Goal: Transaction & Acquisition: Purchase product/service

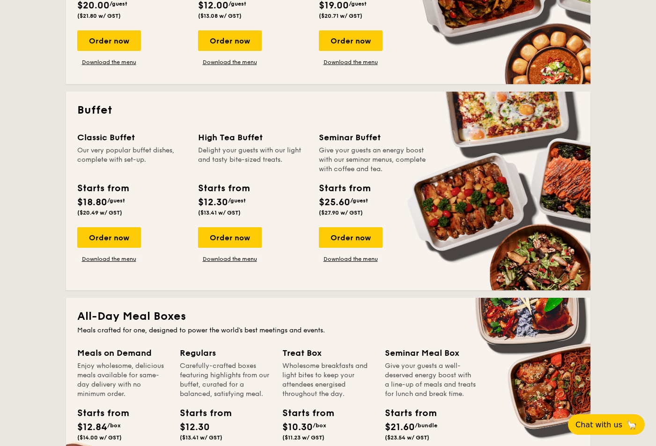
scroll to position [562, 0]
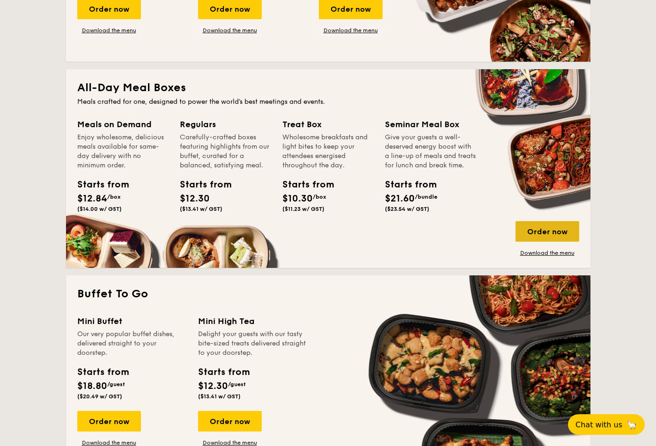
click at [532, 230] on div "Order now" at bounding box center [547, 231] width 64 height 21
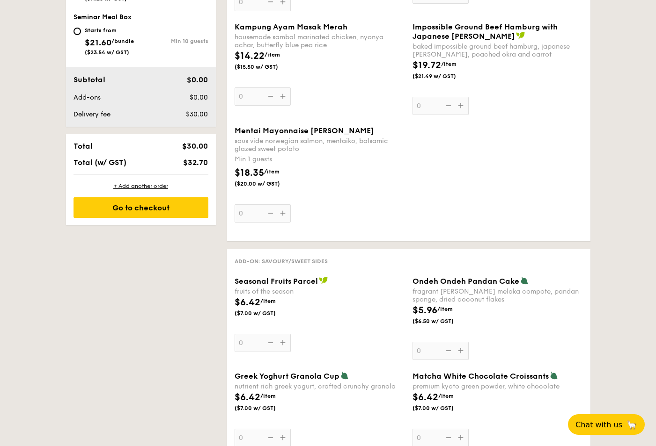
scroll to position [842, 0]
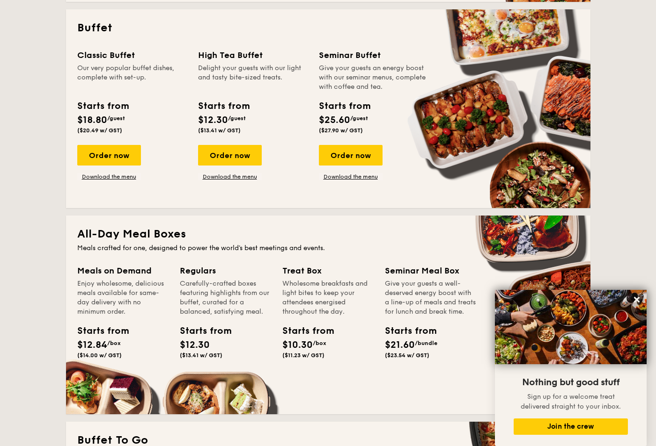
scroll to position [415, 0]
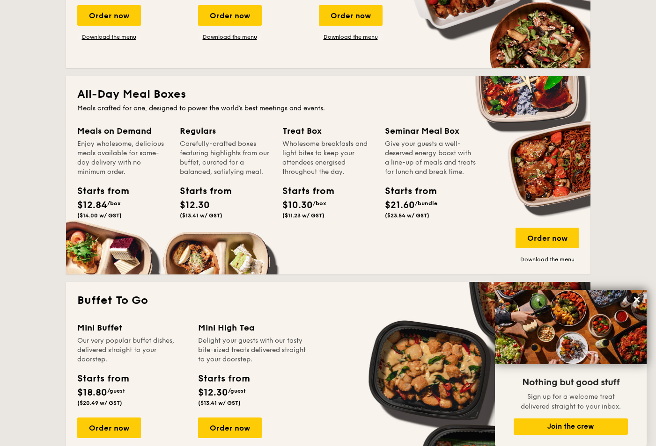
click at [143, 145] on div "Enjoy wholesome, delicious meals available for same-day delivery with no minimu…" at bounding box center [122, 157] width 91 height 37
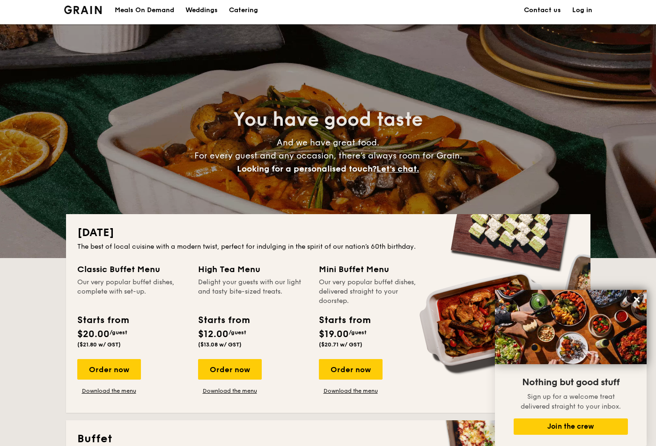
scroll to position [0, 0]
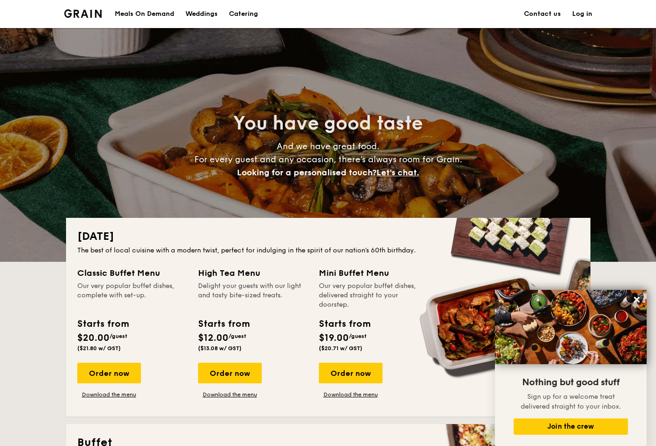
click at [157, 8] on div "Meals On Demand" at bounding box center [144, 14] width 59 height 28
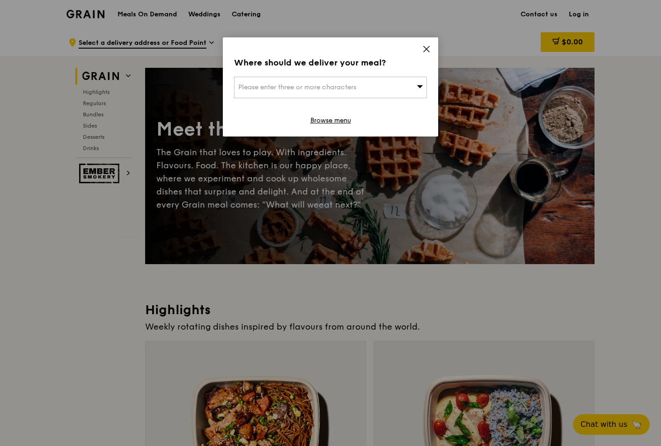
click at [402, 88] on div "Please enter three or more characters" at bounding box center [330, 88] width 193 height 22
type input "6"
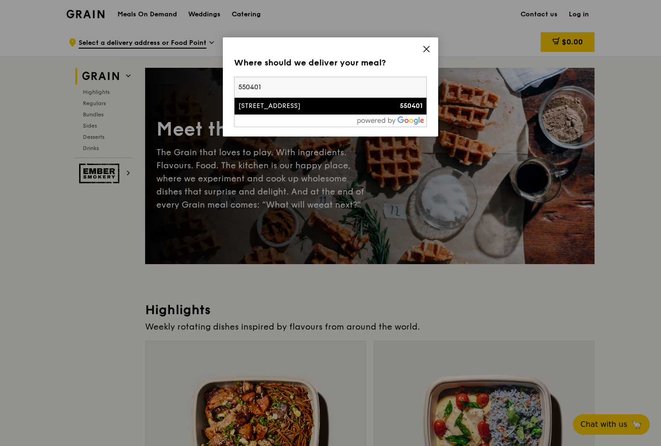
type input "550401"
click at [314, 109] on div "401 Serangoon Avenue 1" at bounding box center [307, 106] width 139 height 9
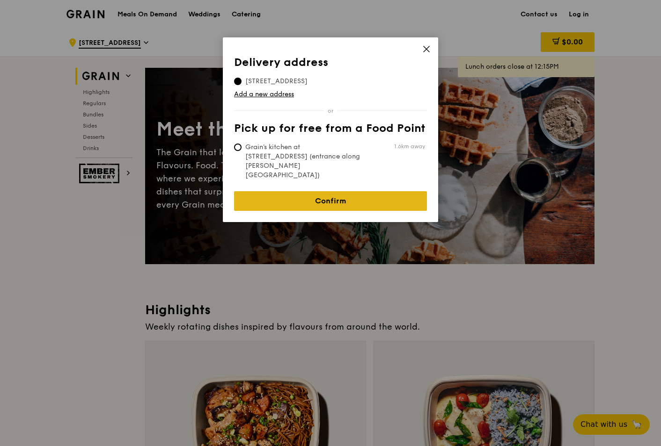
click at [303, 191] on link "Confirm" at bounding box center [330, 201] width 193 height 20
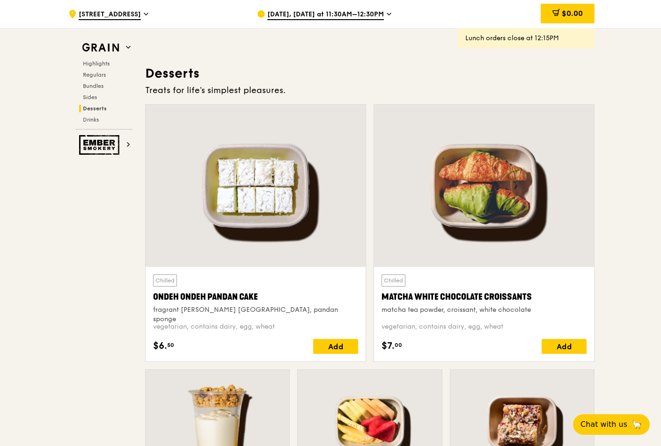
scroll to position [2434, 0]
